Goal: Information Seeking & Learning: Learn about a topic

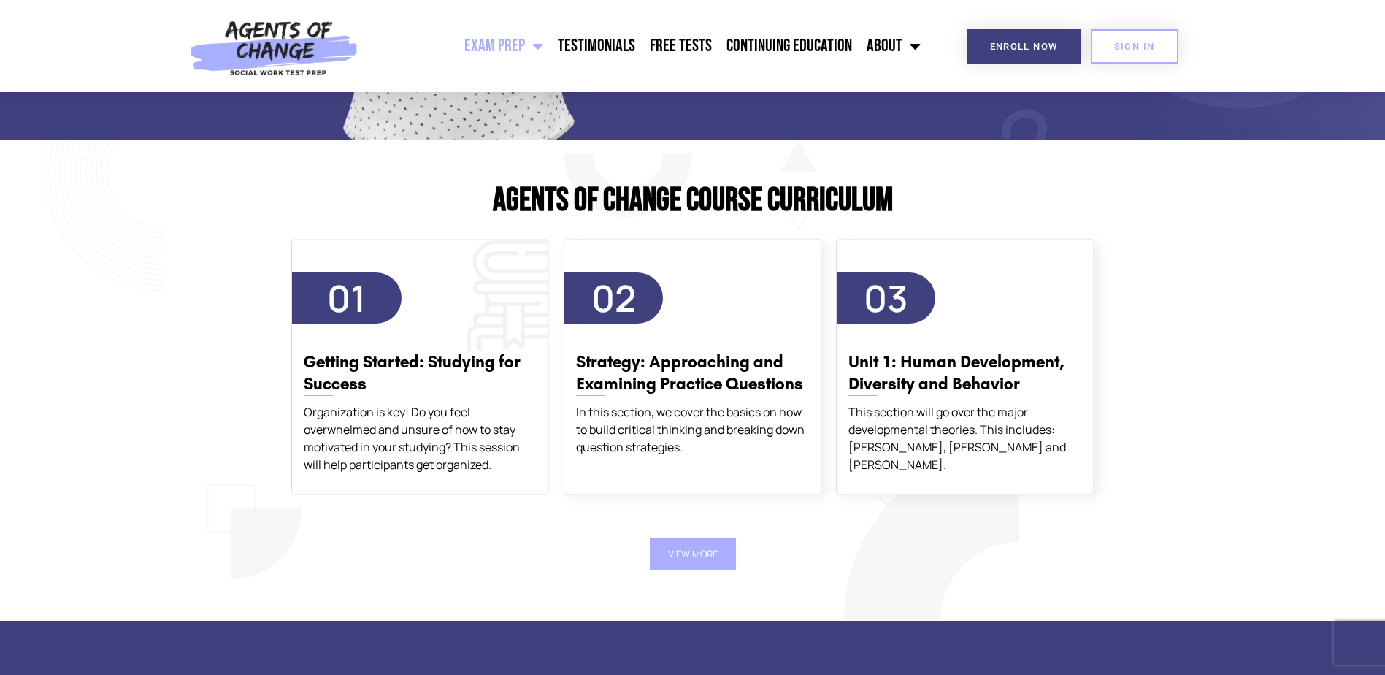
scroll to position [1606, 0]
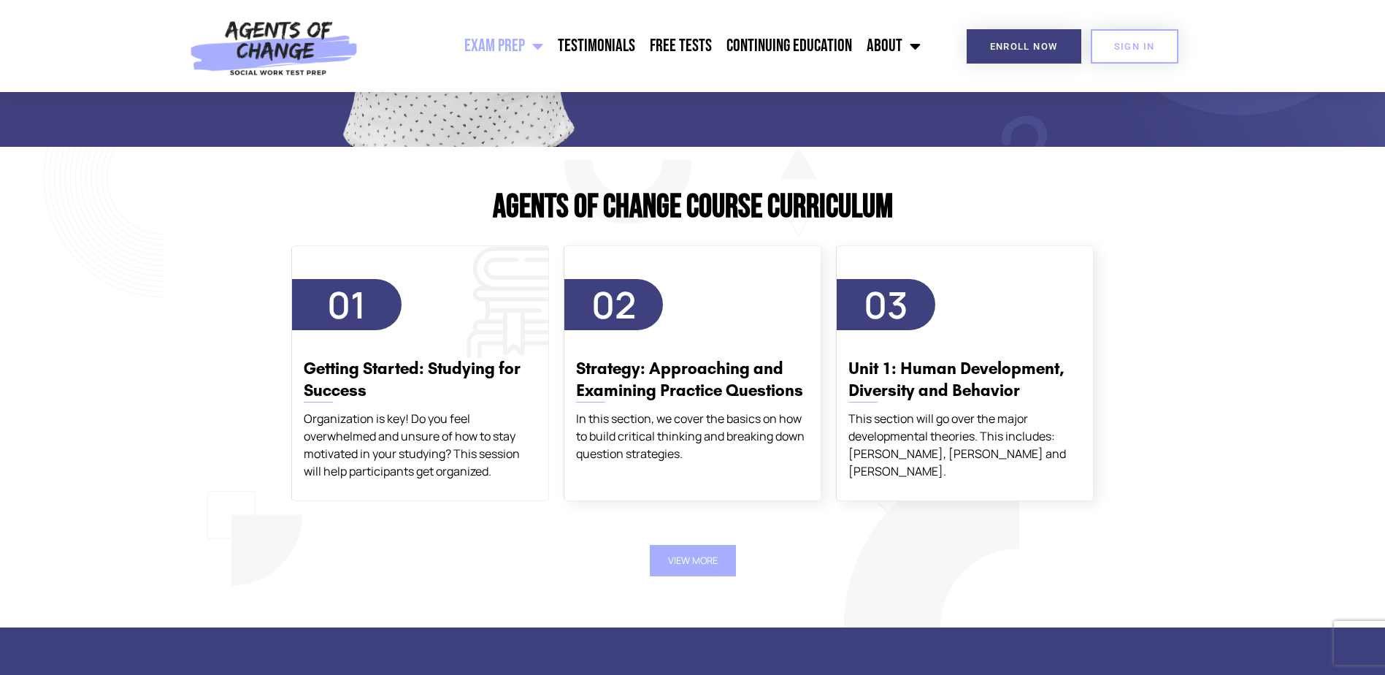
click at [464, 310] on div "01 Getting Started: Studying for Success Organization is key! Do you feel overw…" at bounding box center [420, 379] width 256 height 201
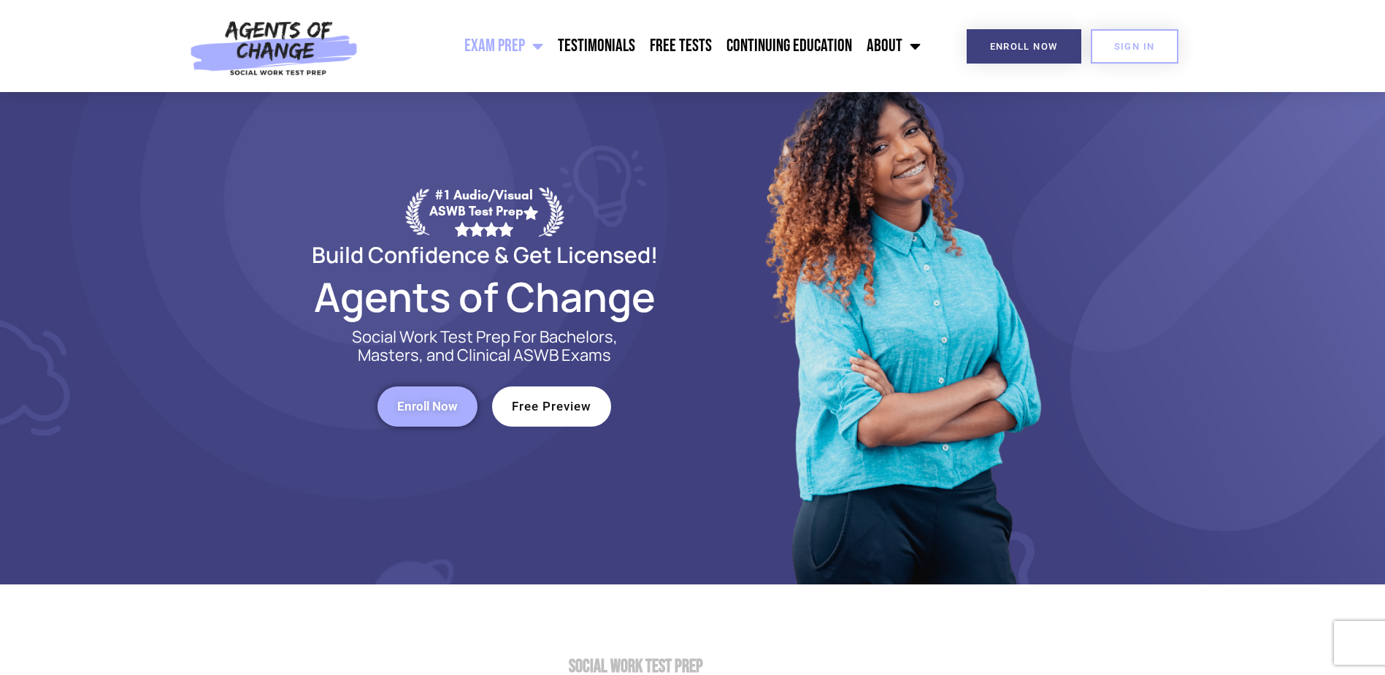
scroll to position [146, 0]
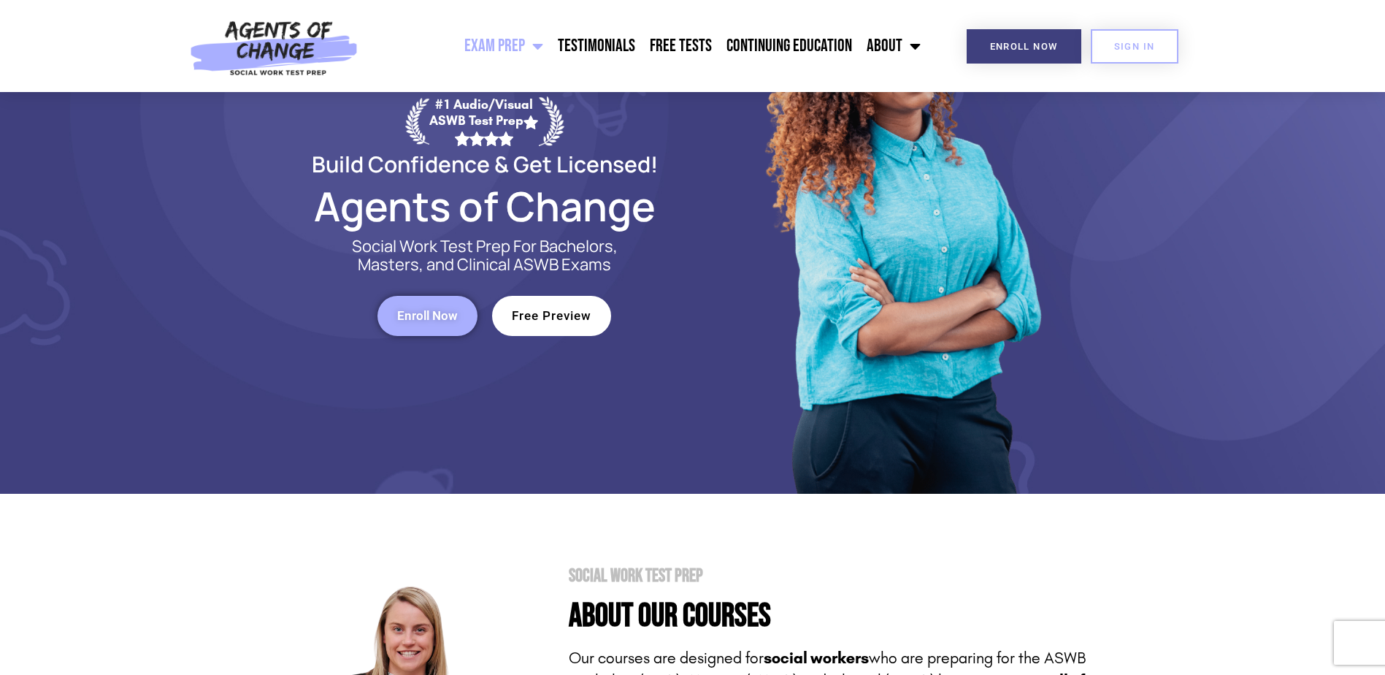
click at [557, 318] on span "Free Preview" at bounding box center [552, 316] width 80 height 12
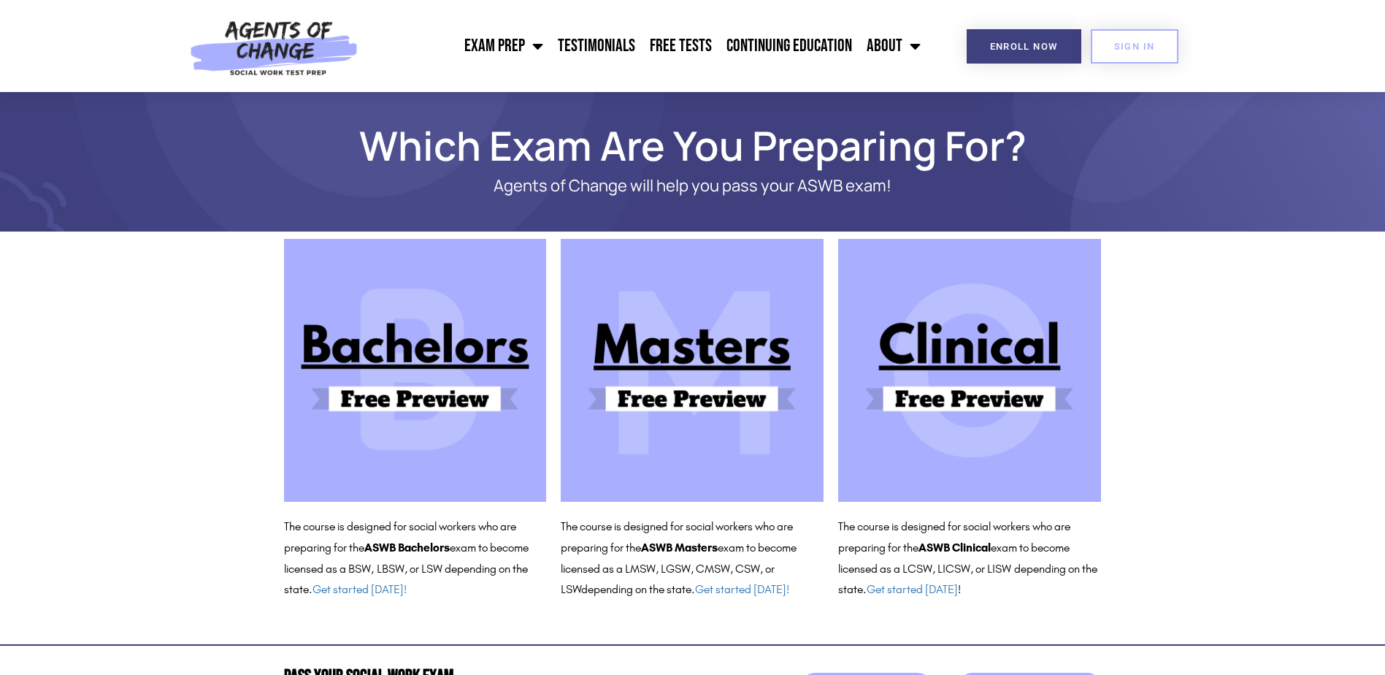
click at [983, 409] on img at bounding box center [969, 370] width 263 height 263
